Goal: Navigation & Orientation: Find specific page/section

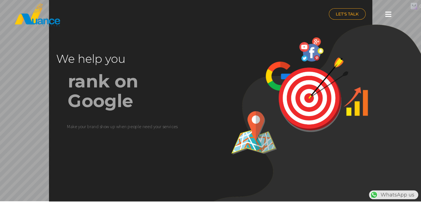
scroll to position [0, 146]
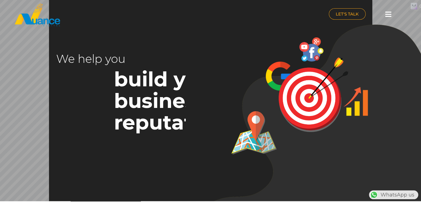
click at [388, 17] on icon at bounding box center [388, 14] width 6 height 7
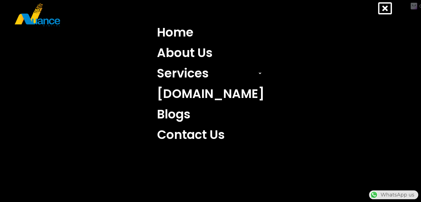
scroll to position [0, 0]
click at [134, 95] on nav "Home About Us Services Search Engine Optimization (SEO) Search Engine Marketing…" at bounding box center [210, 83] width 404 height 123
click at [191, 52] on link "About Us" at bounding box center [211, 53] width 116 height 20
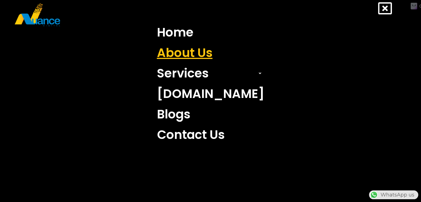
scroll to position [0, 0]
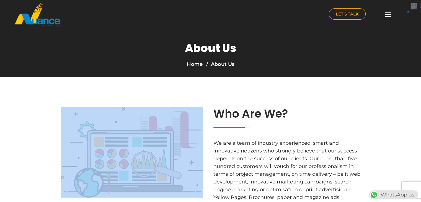
drag, startPoint x: 302, startPoint y: 61, endPoint x: 142, endPoint y: 113, distance: 168.3
click at [194, 66] on link "Home" at bounding box center [195, 64] width 16 height 6
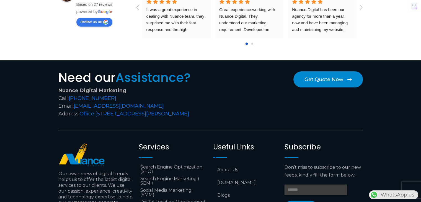
click at [115, 22] on div "Nuance Digital Marketing 4.8 Based on 27 reviews powered by G o o g l e review …" at bounding box center [94, 7] width 77 height 47
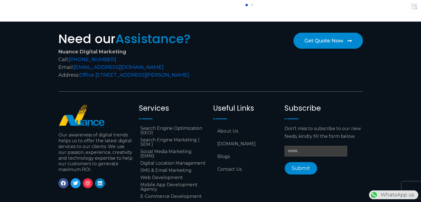
scroll to position [2252, 0]
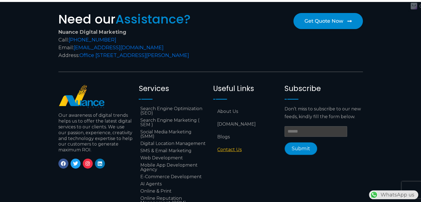
click at [225, 154] on link "Contact Us" at bounding box center [246, 149] width 66 height 13
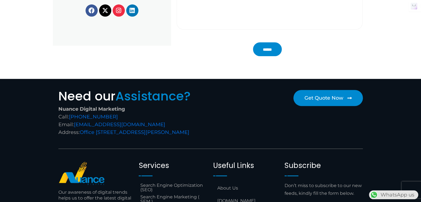
scroll to position [188, 0]
